Goal: Task Accomplishment & Management: Use online tool/utility

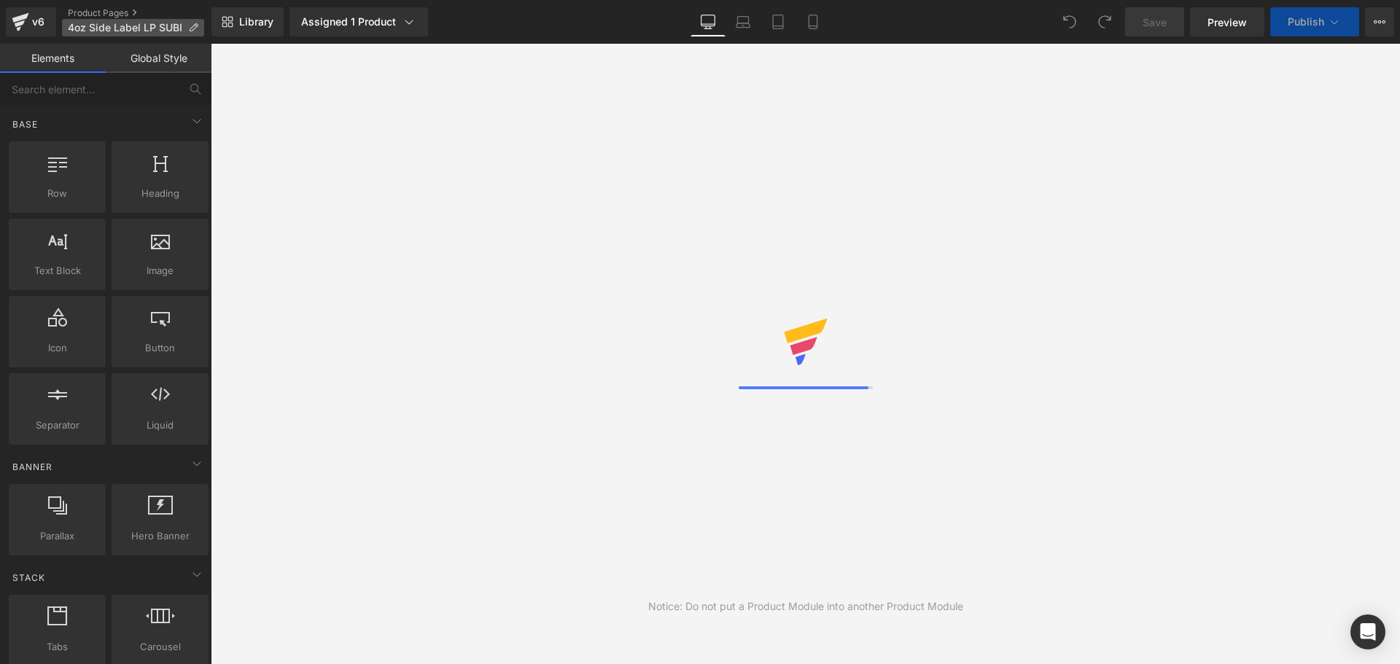
click at [191, 26] on icon at bounding box center [193, 28] width 10 height 10
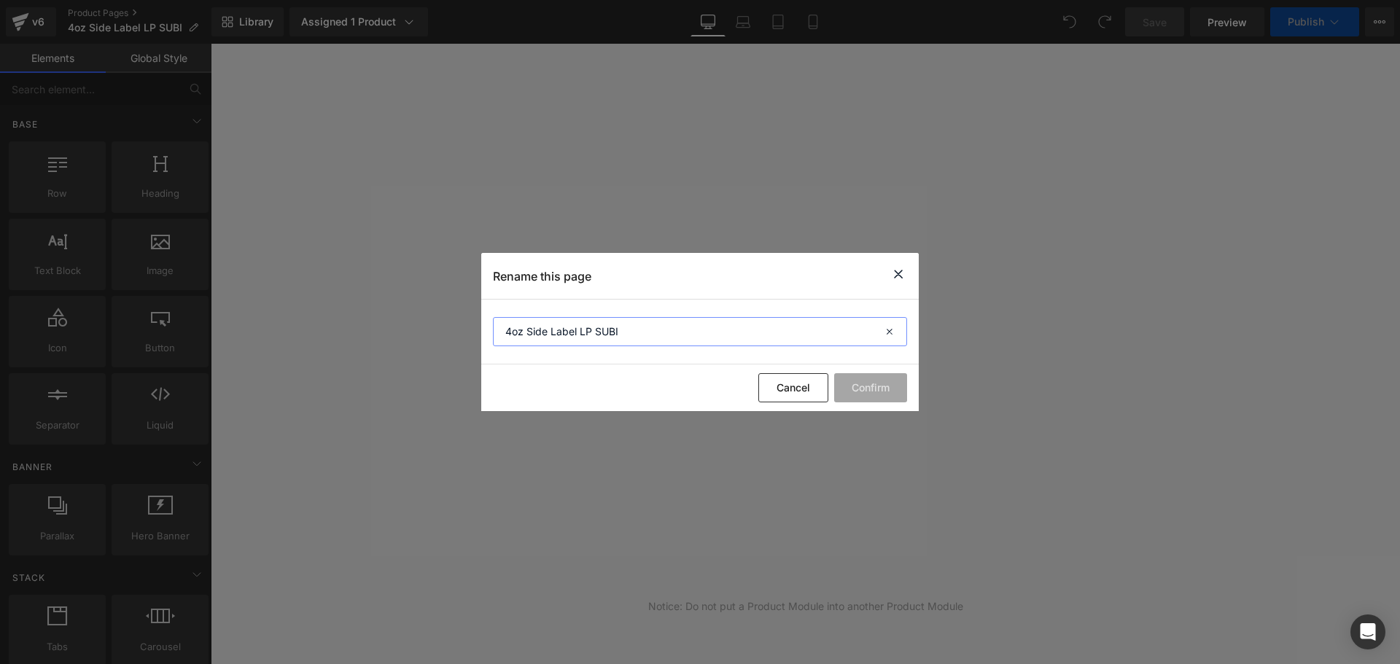
click at [675, 330] on input "4oz Side Label LP SUBI" at bounding box center [700, 331] width 414 height 29
click at [660, 338] on input "4oz Side Label LP SKIO" at bounding box center [700, 331] width 414 height 29
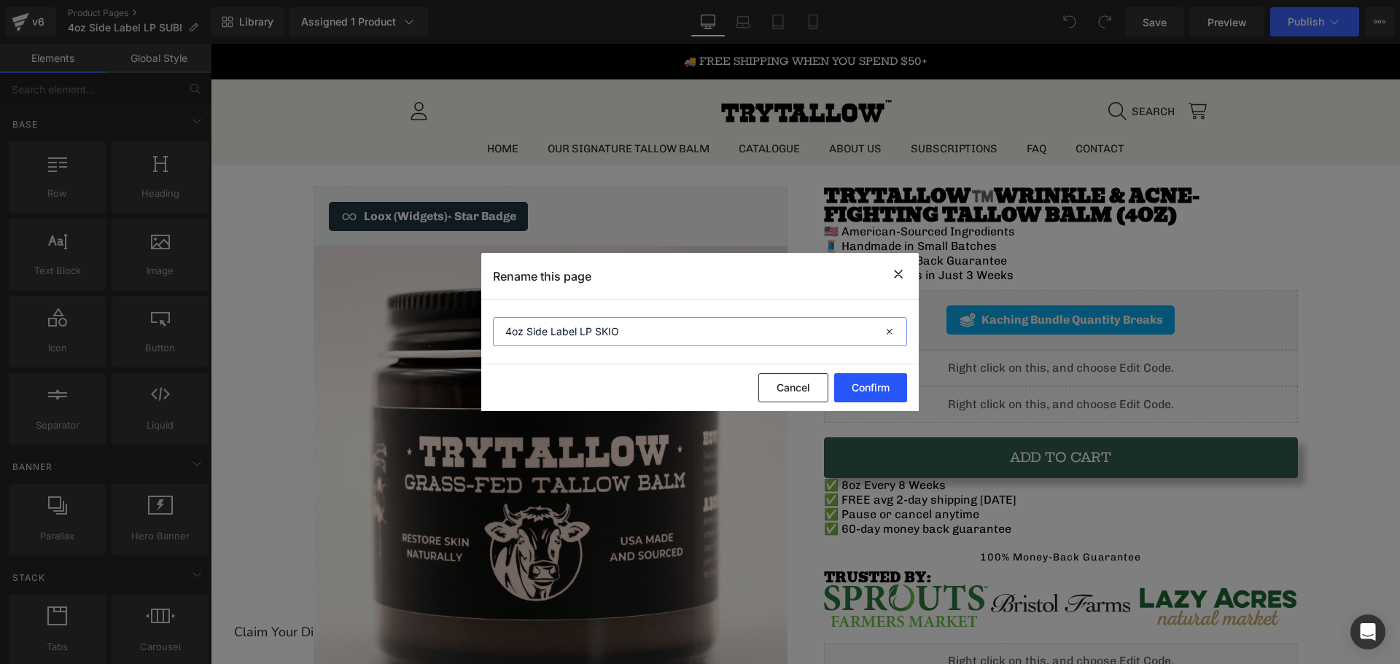
type input "4oz Side Label LP SKIO"
click at [857, 397] on button "Confirm" at bounding box center [870, 387] width 73 height 29
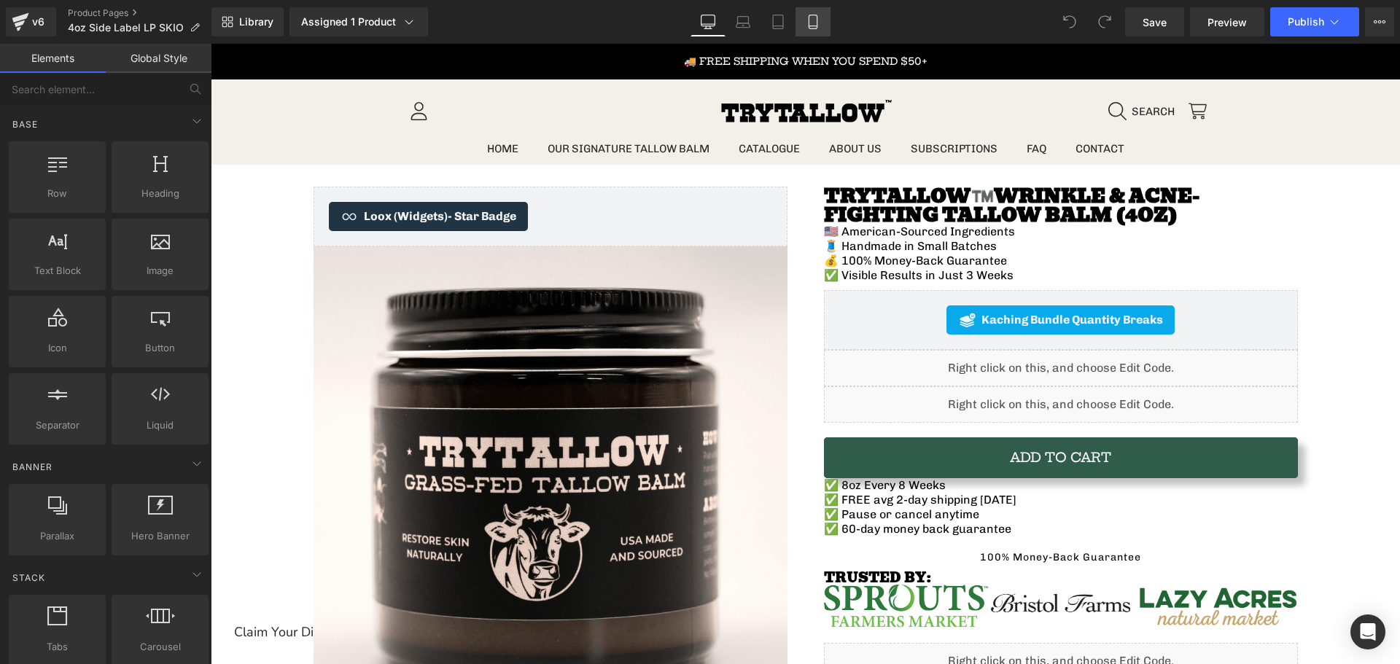
click at [813, 19] on icon at bounding box center [813, 22] width 15 height 15
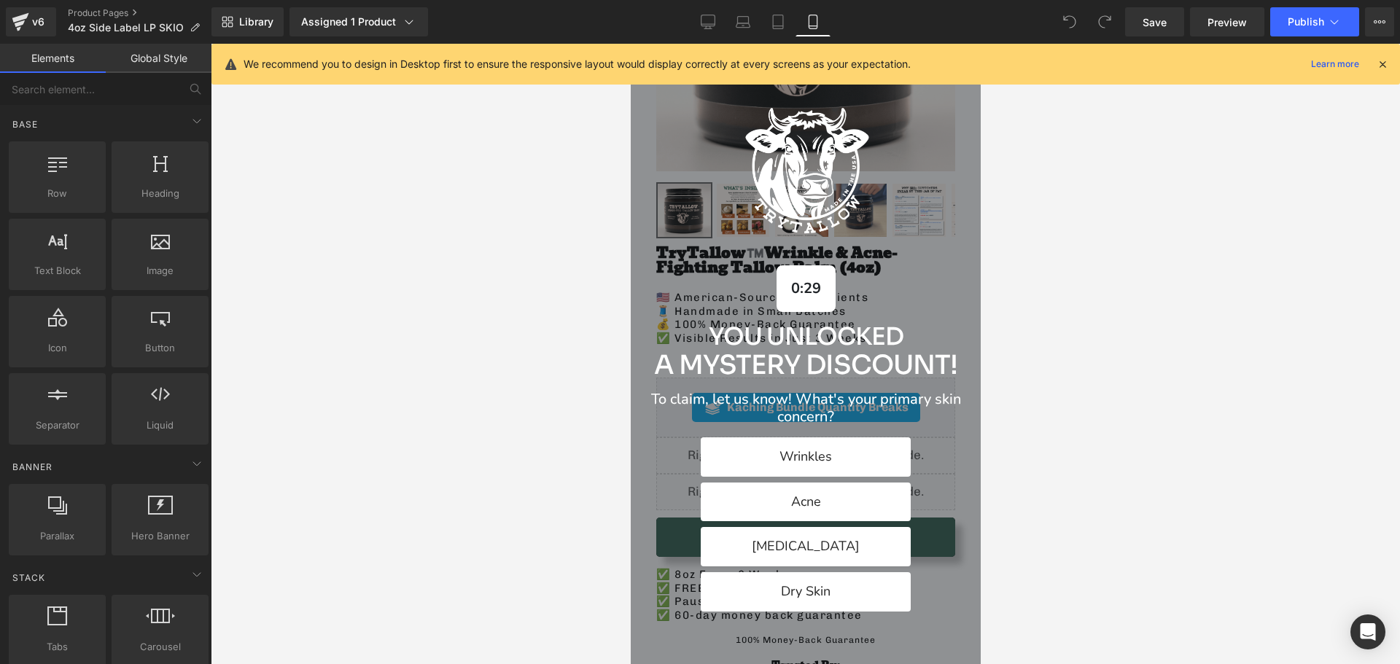
scroll to position [146, 0]
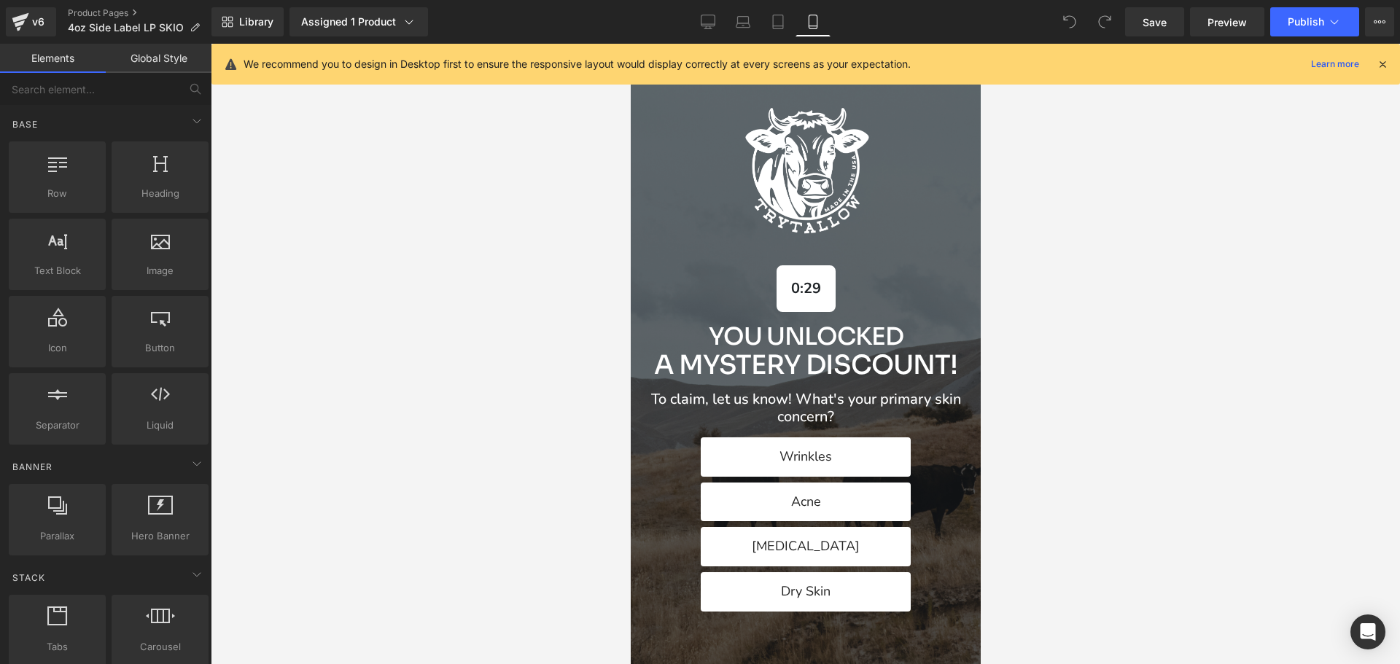
click at [1382, 61] on icon at bounding box center [1382, 64] width 13 height 13
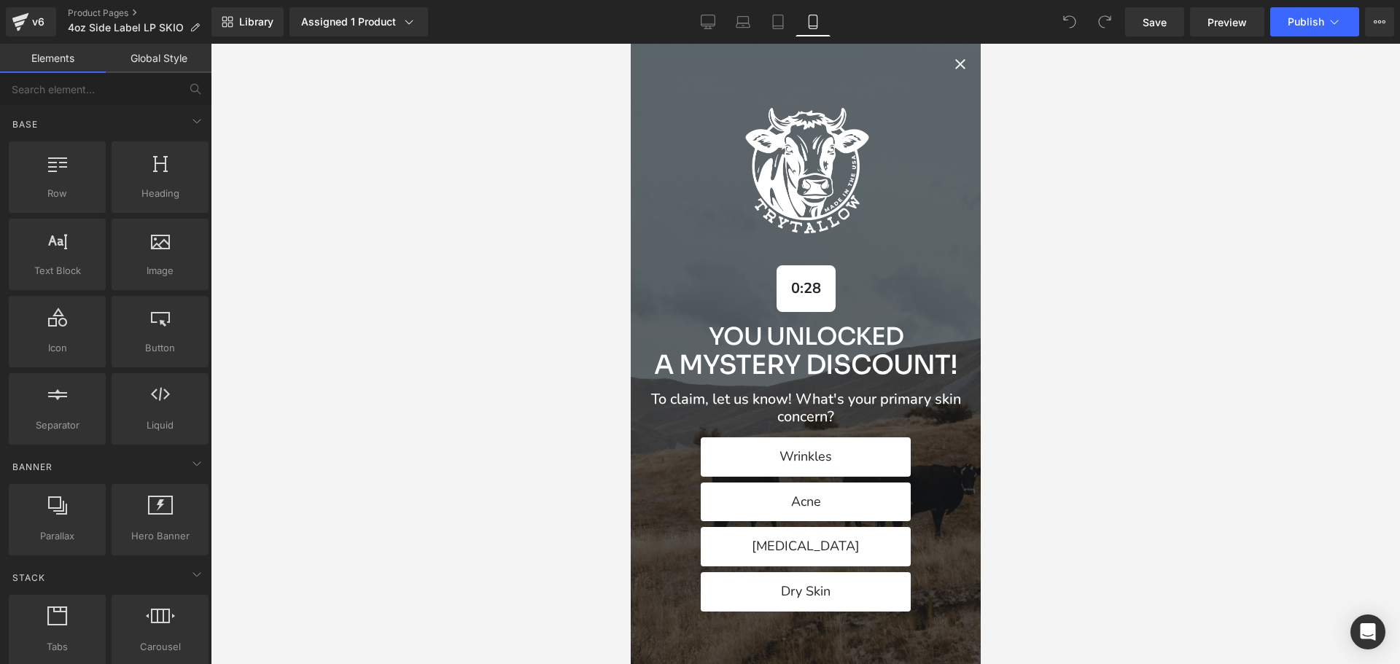
click at [951, 71] on icon "Close popup" at bounding box center [959, 63] width 17 height 17
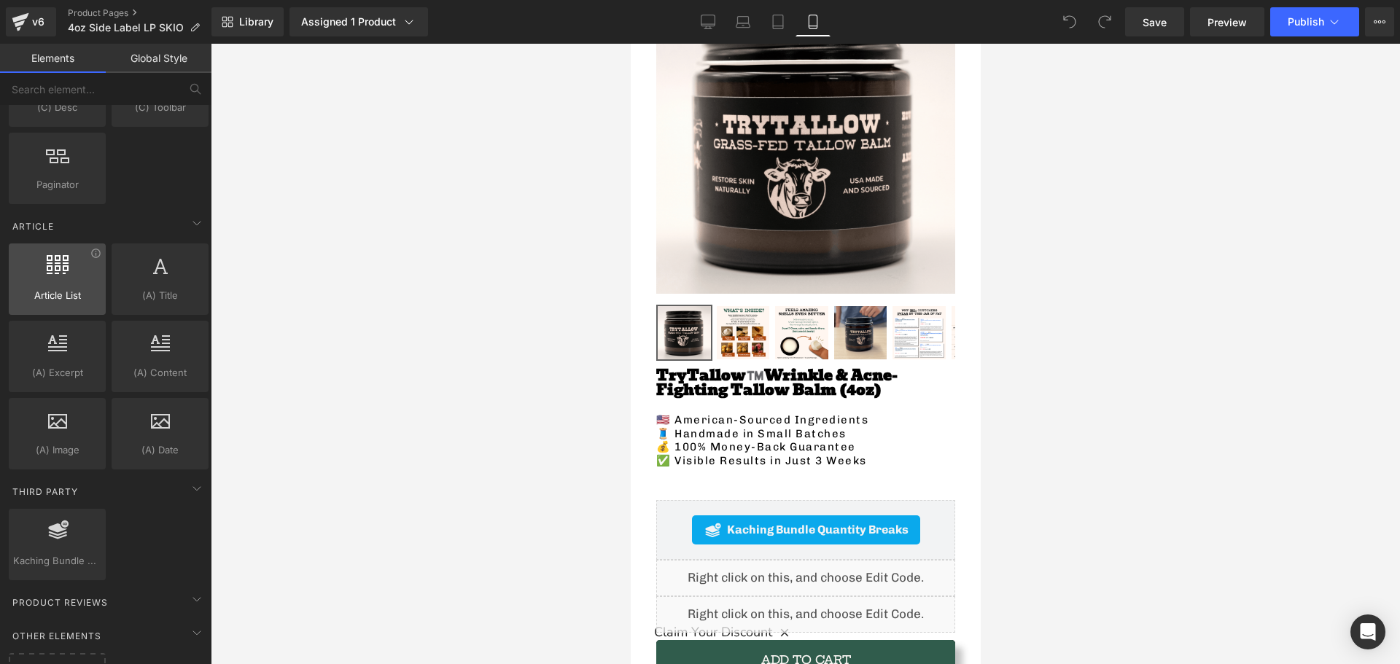
scroll to position [2734, 0]
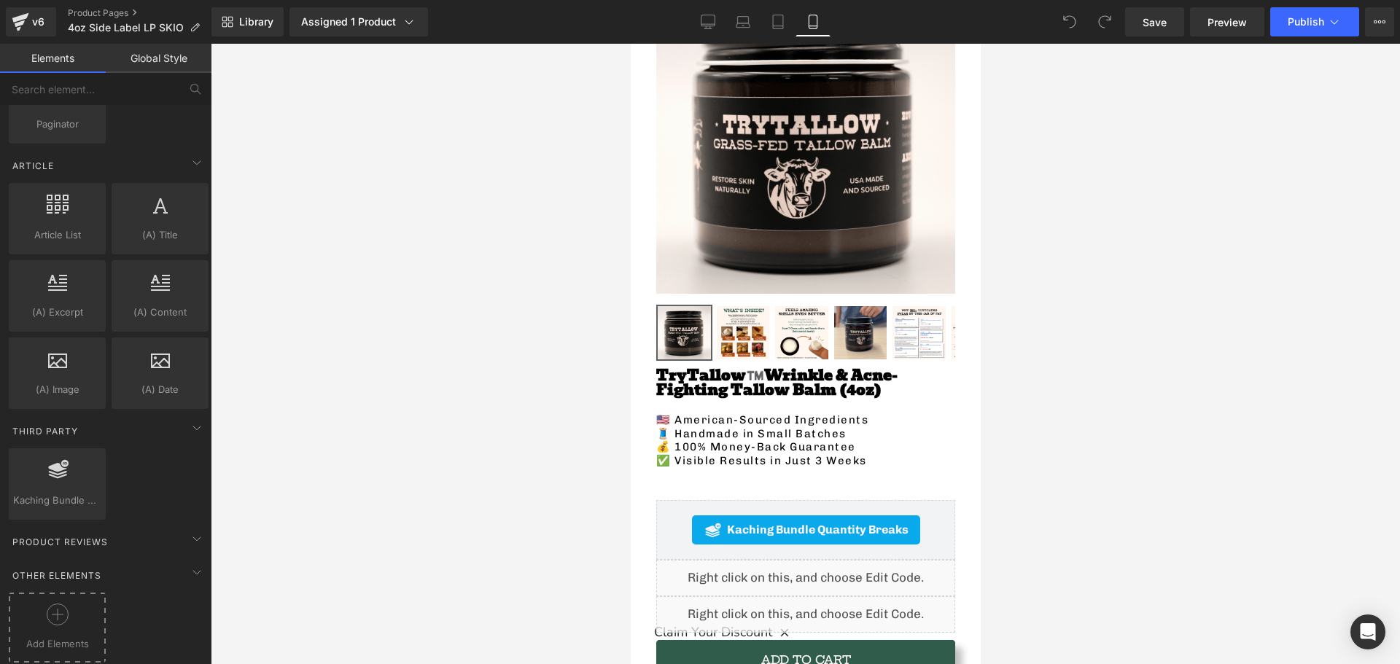
click at [43, 604] on div at bounding box center [57, 620] width 90 height 33
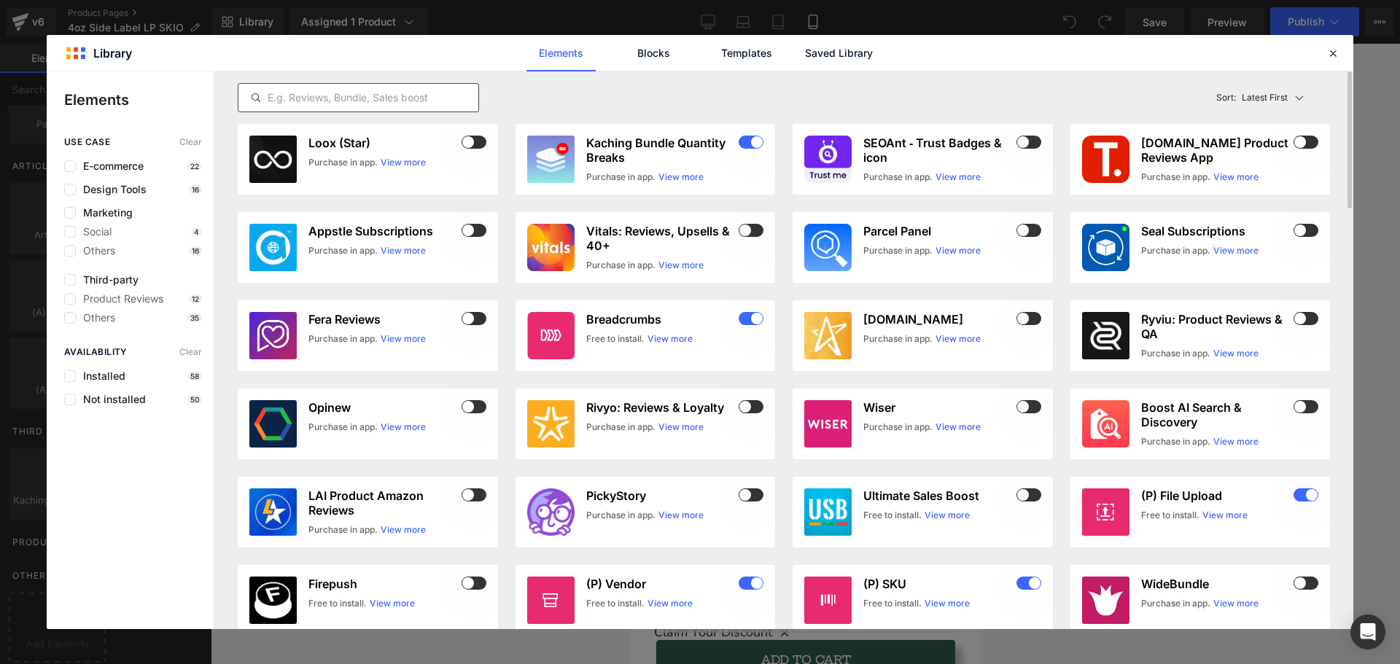
click at [443, 94] on input "text" at bounding box center [358, 97] width 240 height 17
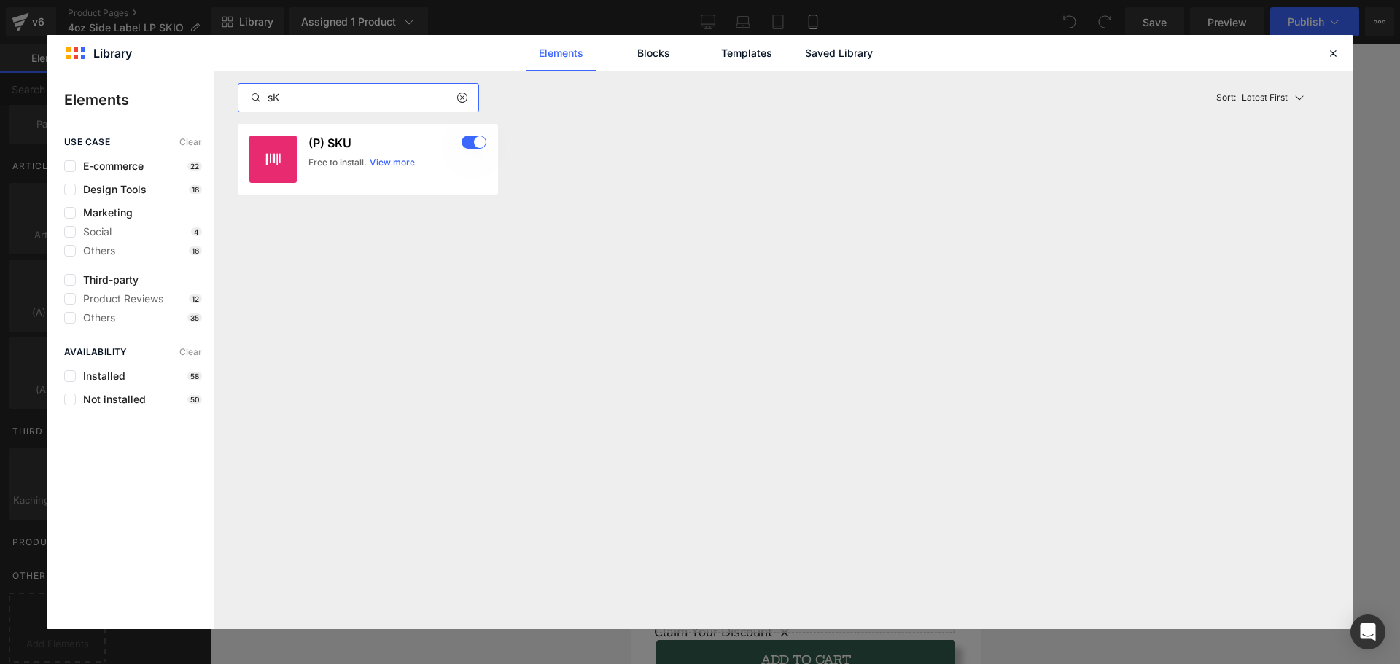
type input "s"
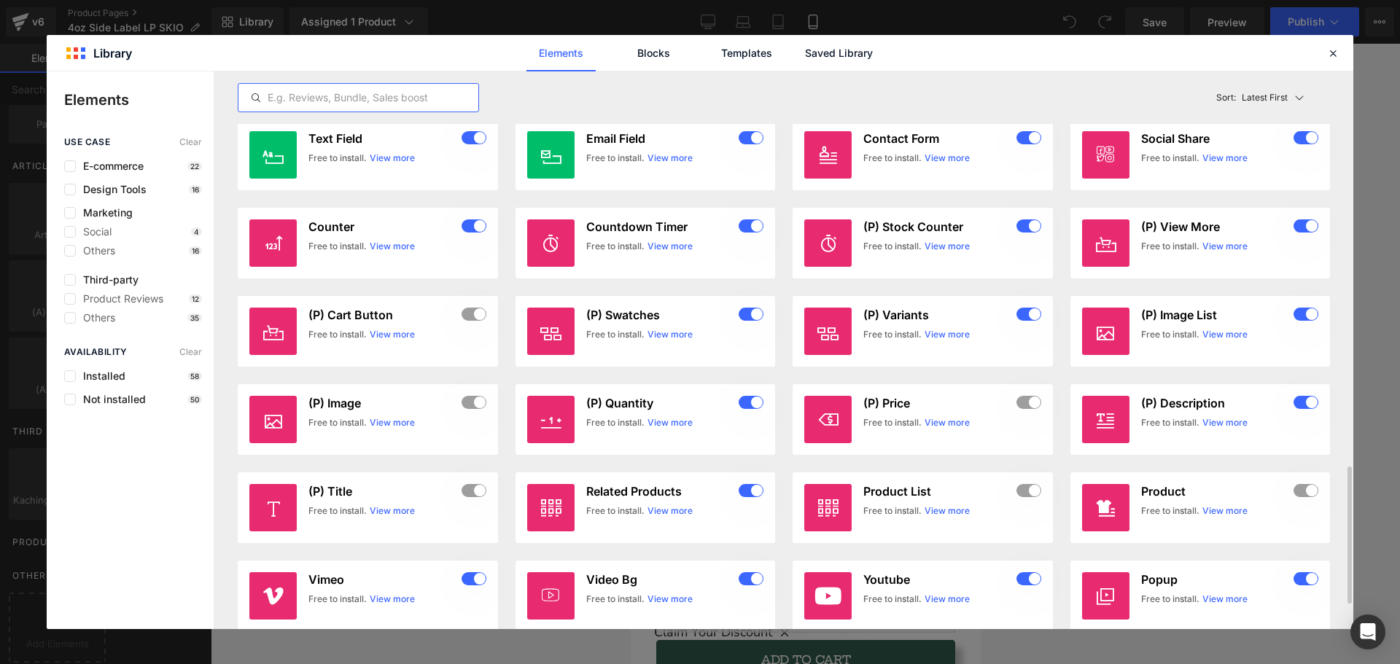
scroll to position [1239, 0]
click at [1340, 47] on div at bounding box center [1332, 52] width 17 height 17
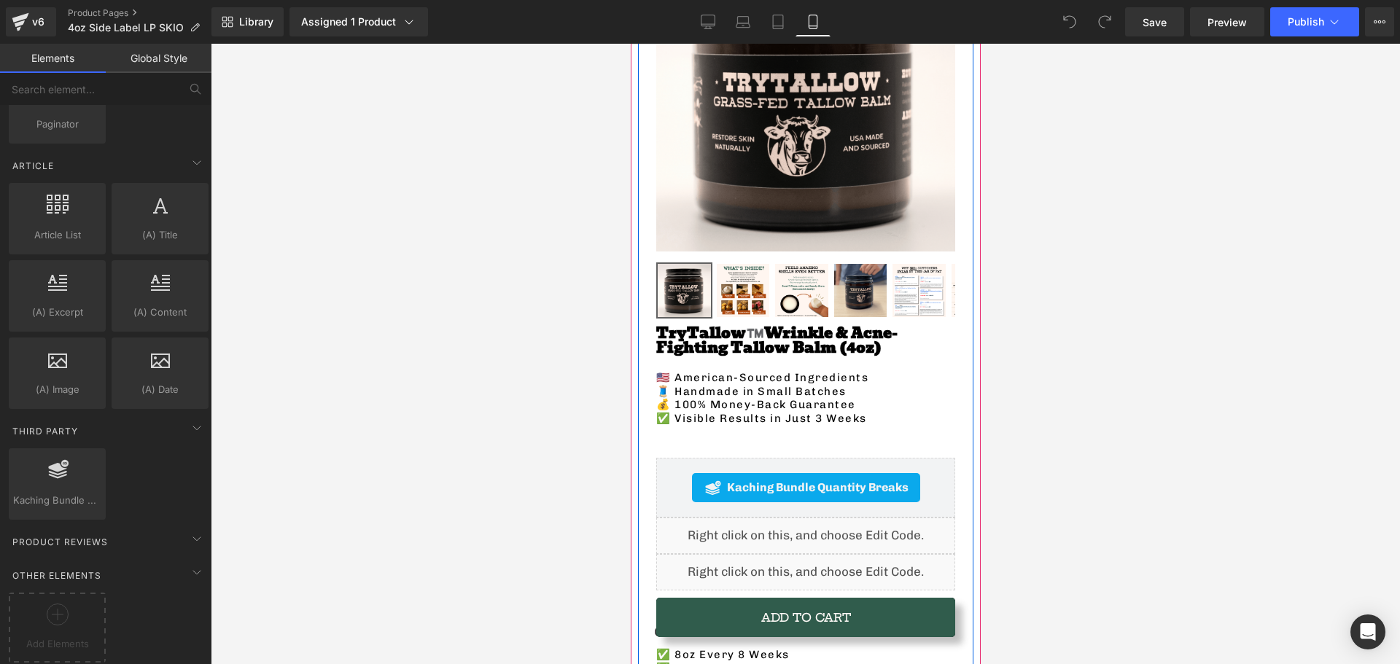
scroll to position [284, 0]
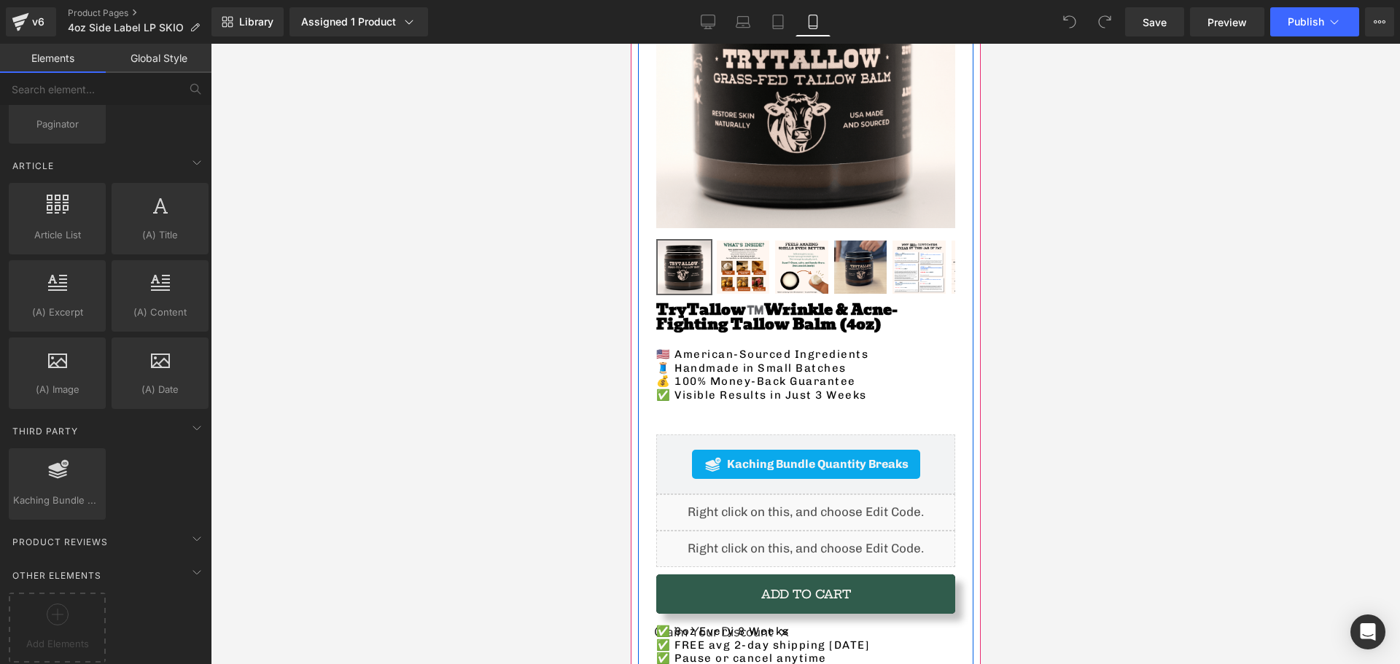
click at [728, 456] on span "Kaching Bundle Quantity Breaks" at bounding box center [817, 464] width 182 height 17
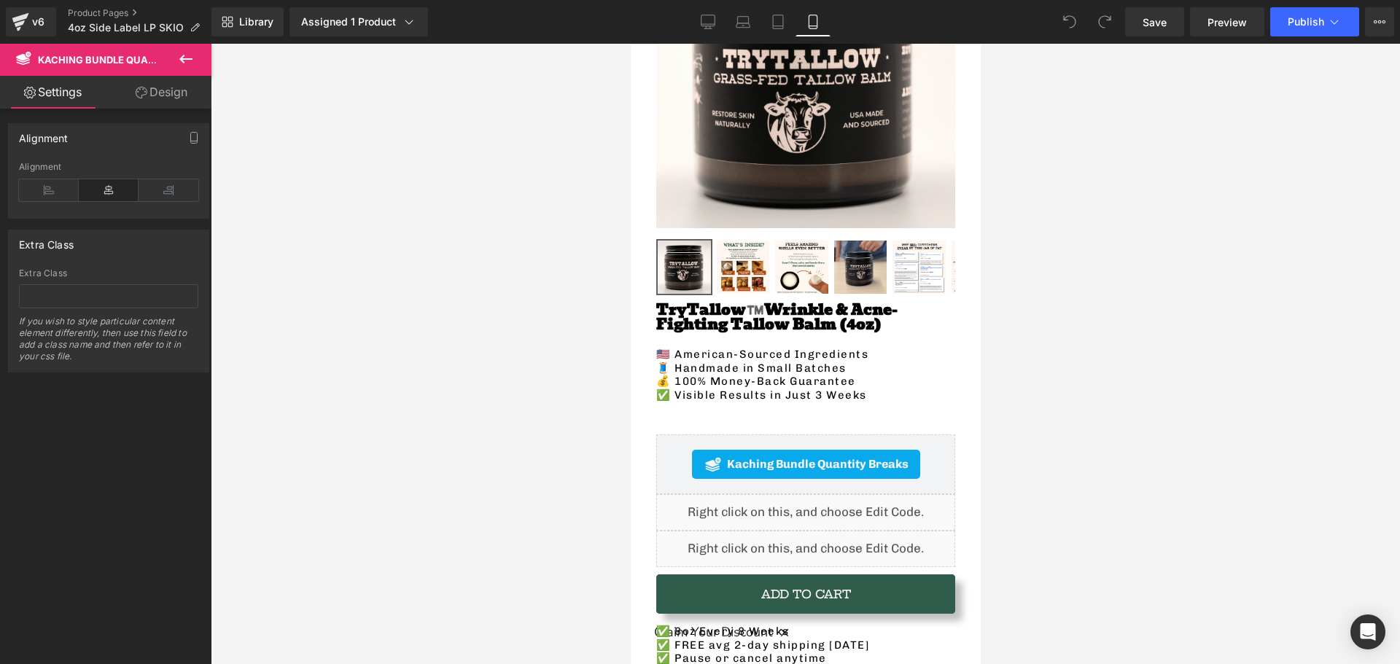
click at [179, 66] on icon at bounding box center [185, 58] width 17 height 17
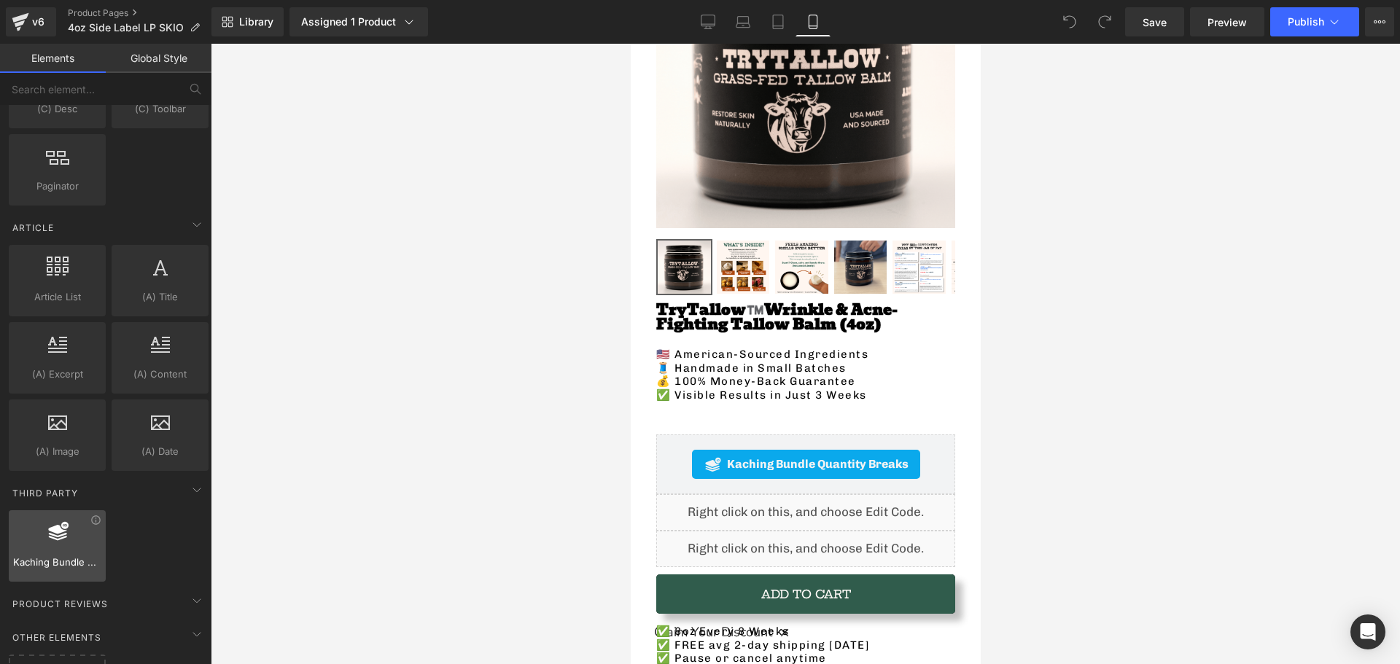
scroll to position [2734, 0]
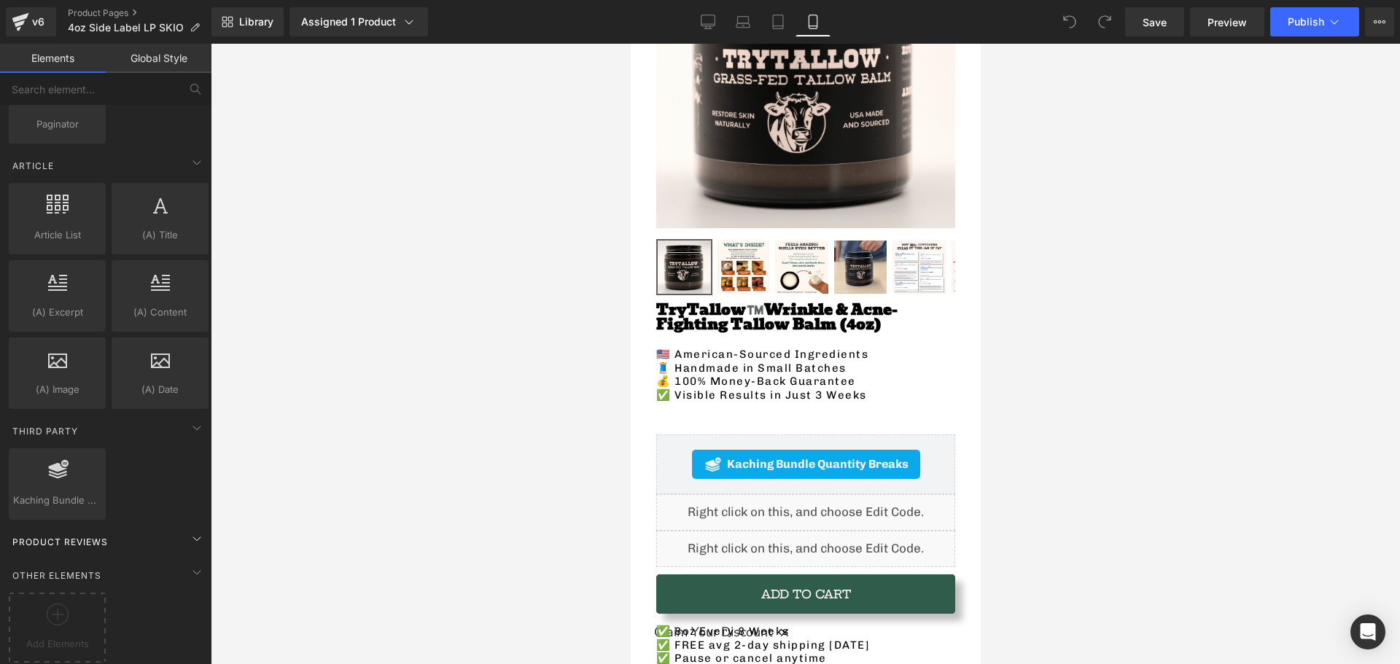
click at [107, 535] on span "Product Reviews" at bounding box center [60, 542] width 98 height 14
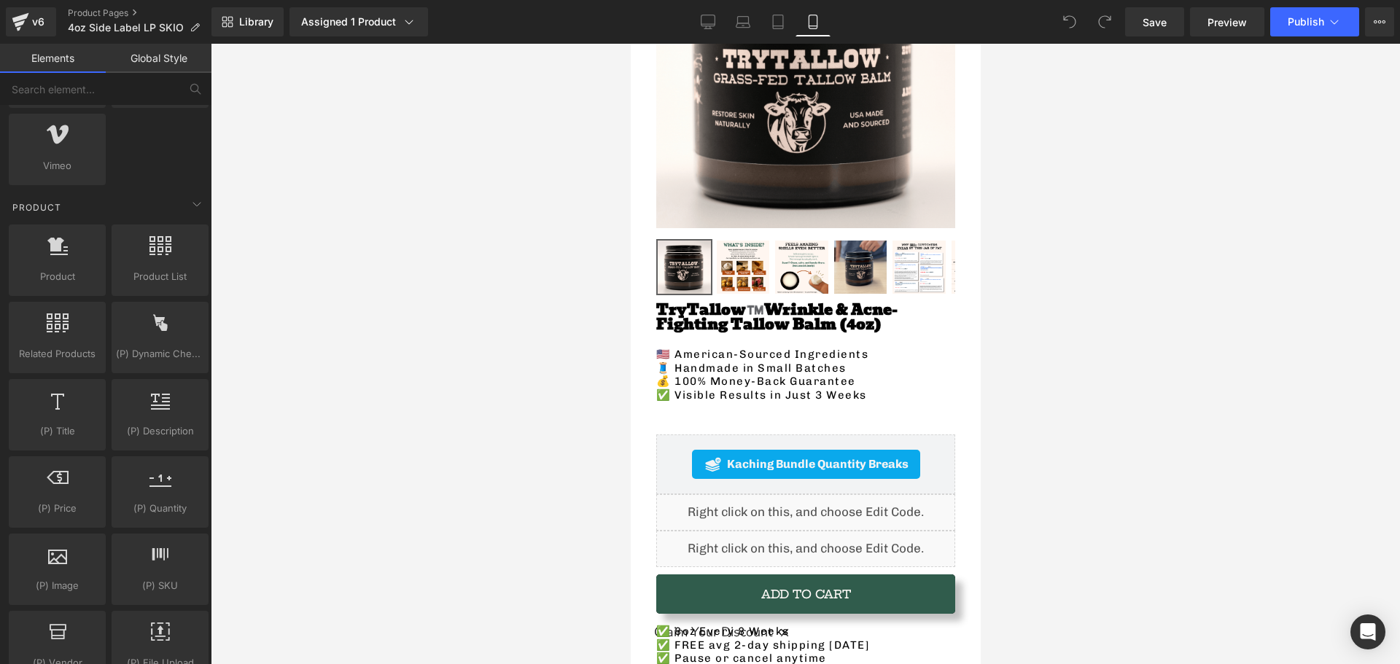
scroll to position [984, 0]
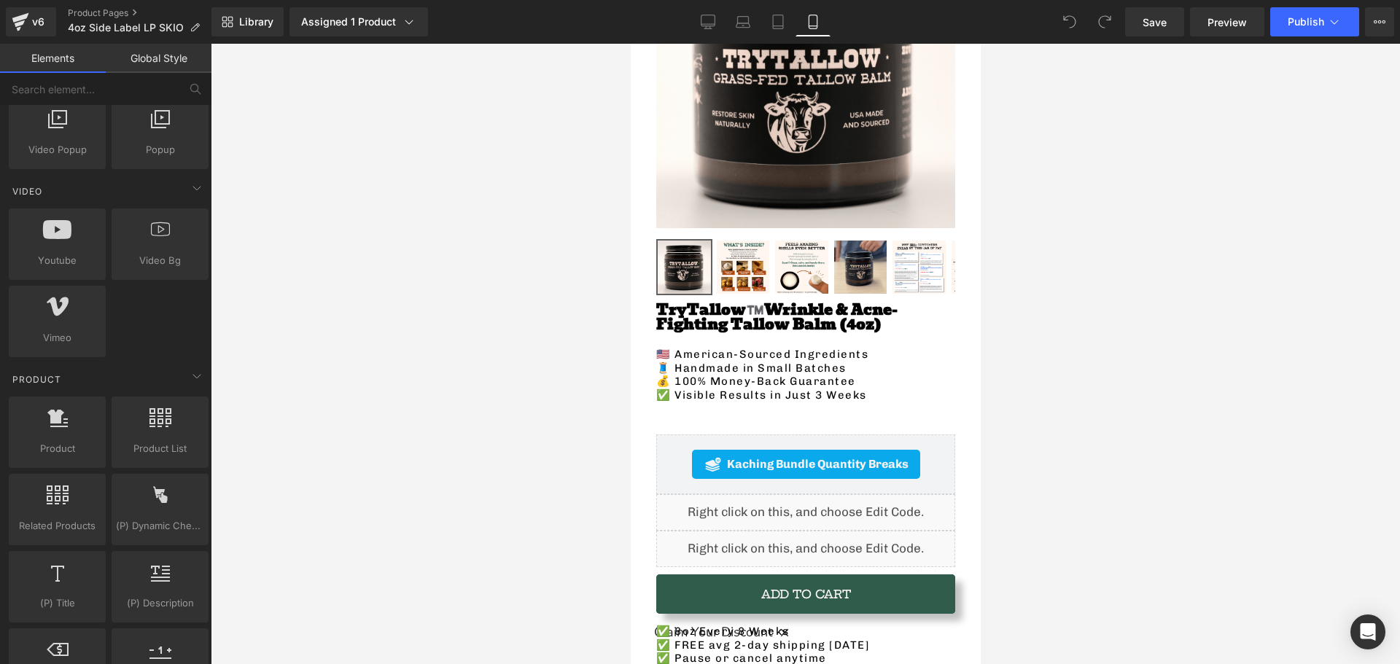
click at [146, 66] on link "Global Style" at bounding box center [159, 58] width 106 height 29
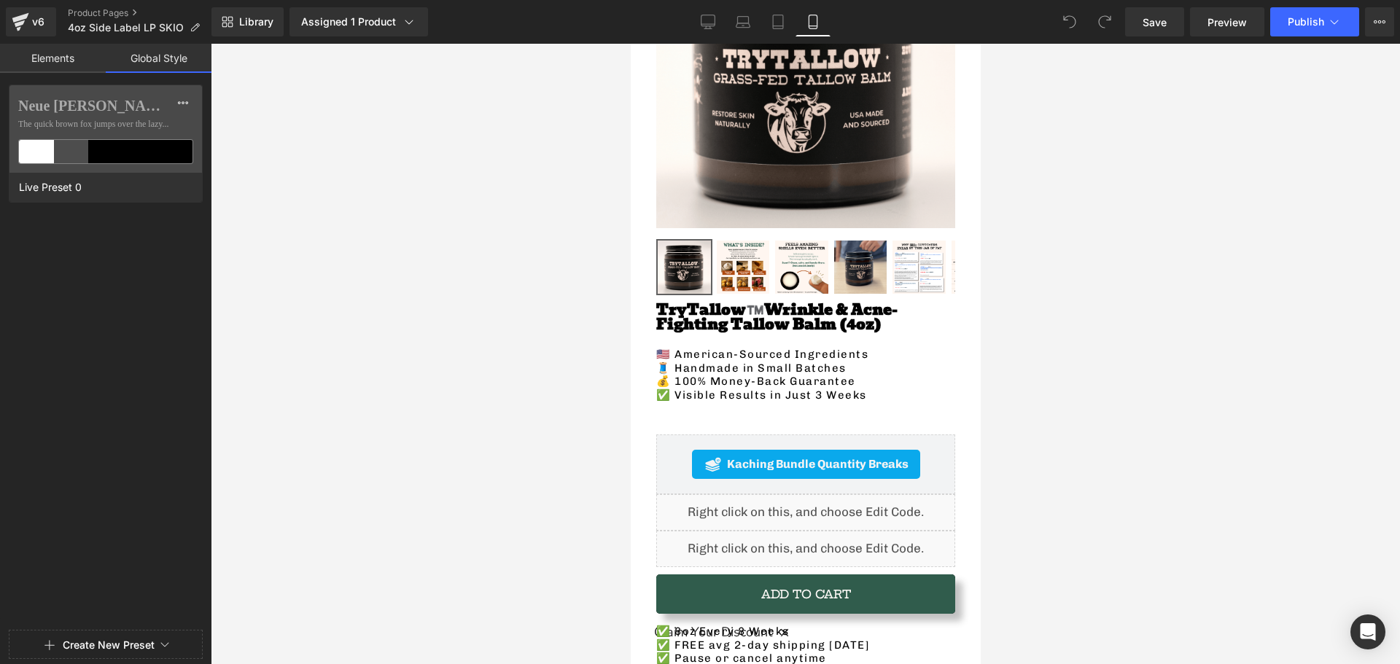
click at [50, 57] on link "Elements" at bounding box center [53, 58] width 106 height 29
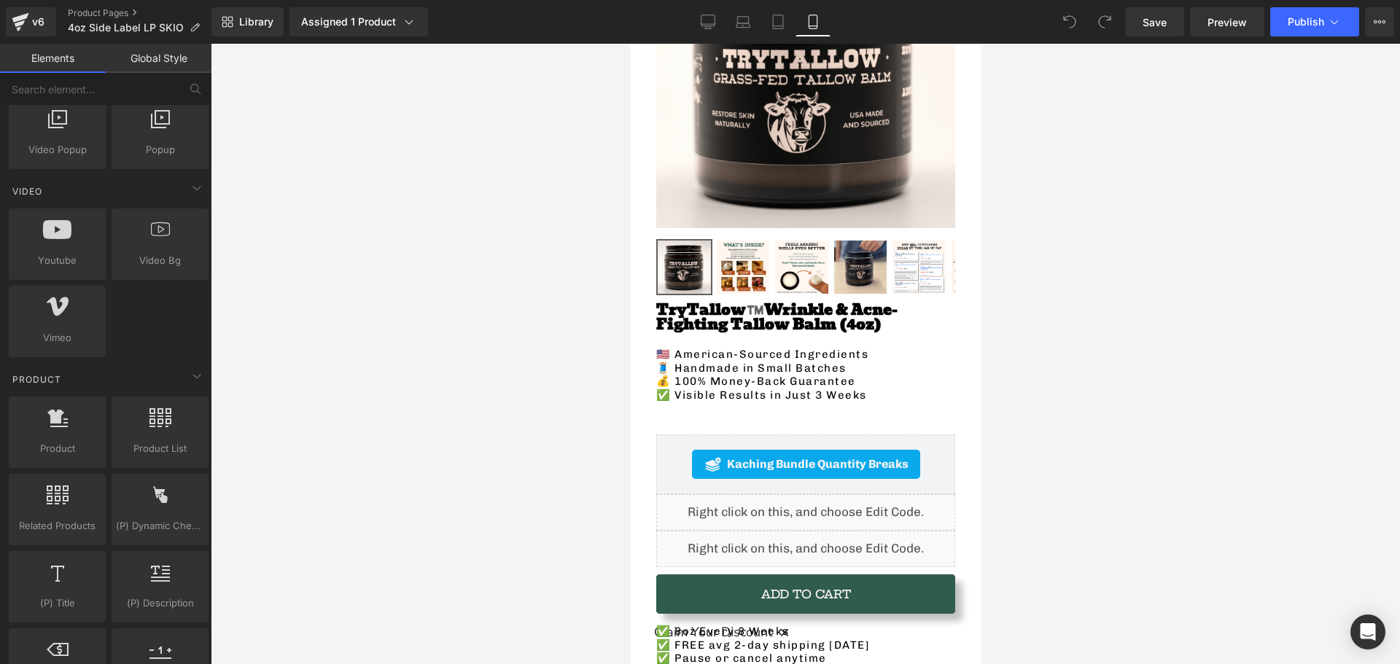
click at [501, 503] on div at bounding box center [805, 354] width 1189 height 620
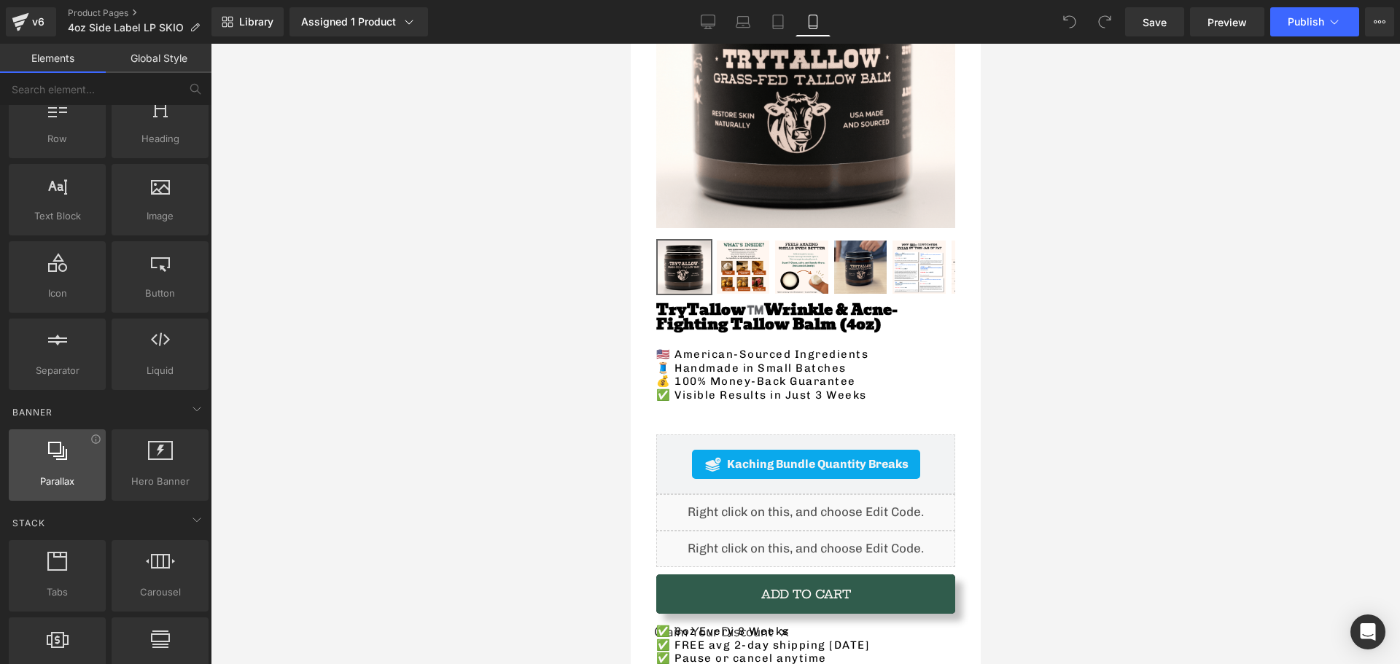
scroll to position [0, 0]
